Goal: Task Accomplishment & Management: Use online tool/utility

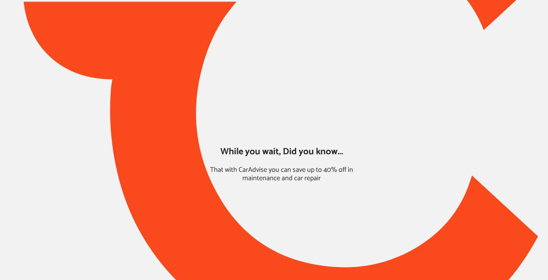
type input "*****"
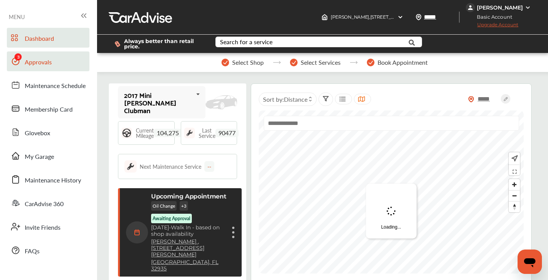
click at [52, 68] on link "Approvals" at bounding box center [48, 61] width 83 height 20
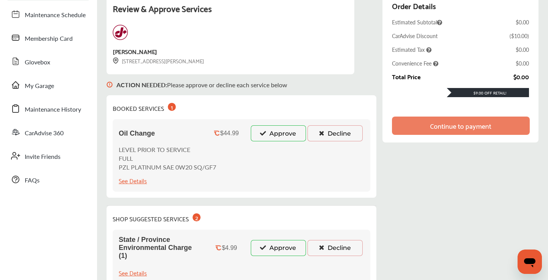
scroll to position [72, 0]
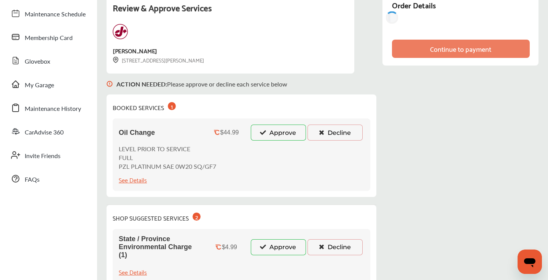
click at [280, 131] on button "Approve" at bounding box center [278, 132] width 55 height 16
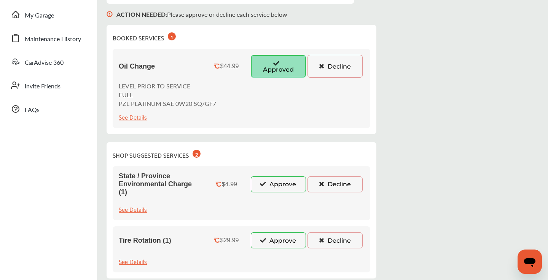
scroll to position [201, 0]
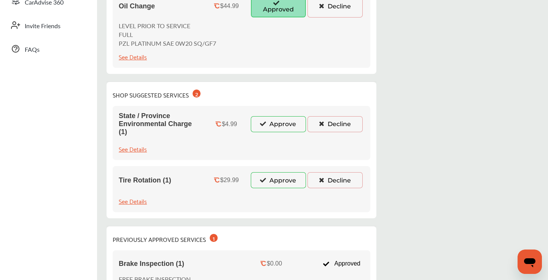
click at [269, 127] on button "Approve" at bounding box center [278, 124] width 55 height 16
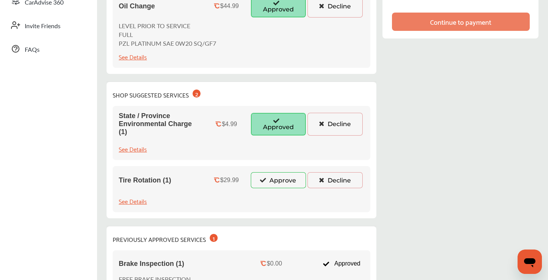
click at [271, 180] on button "Approve" at bounding box center [278, 180] width 55 height 16
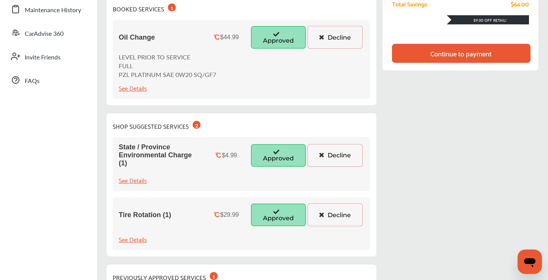
scroll to position [0, 0]
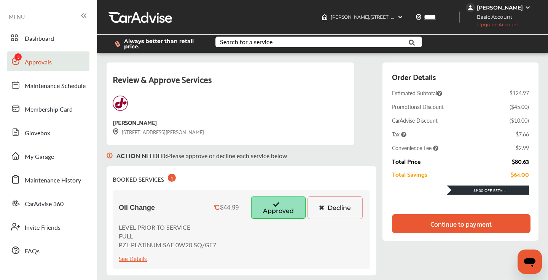
click at [444, 224] on div "Continue to payment" at bounding box center [460, 224] width 61 height 8
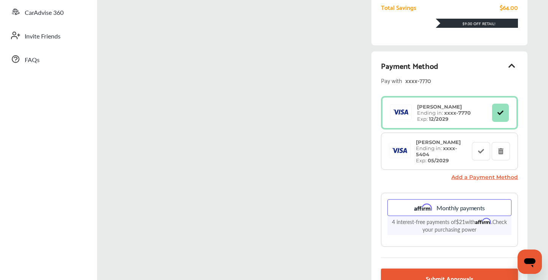
scroll to position [277, 0]
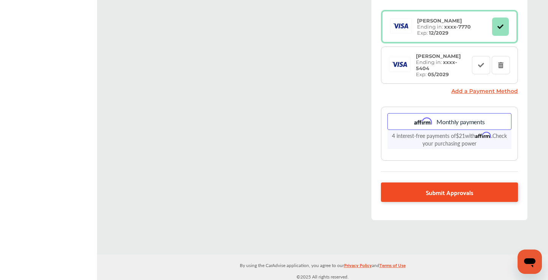
click at [420, 190] on link "Submit Approvals" at bounding box center [449, 191] width 137 height 19
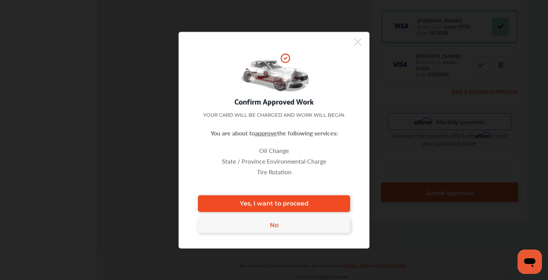
click at [266, 202] on span "Yes, I want to proceed" at bounding box center [274, 203] width 69 height 7
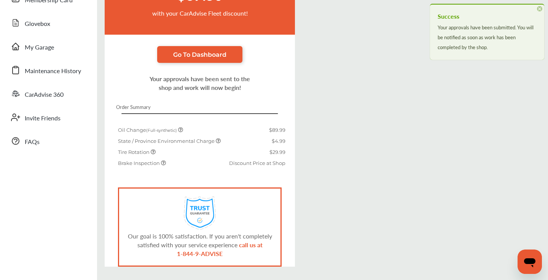
scroll to position [136, 0]
